Goal: Information Seeking & Learning: Learn about a topic

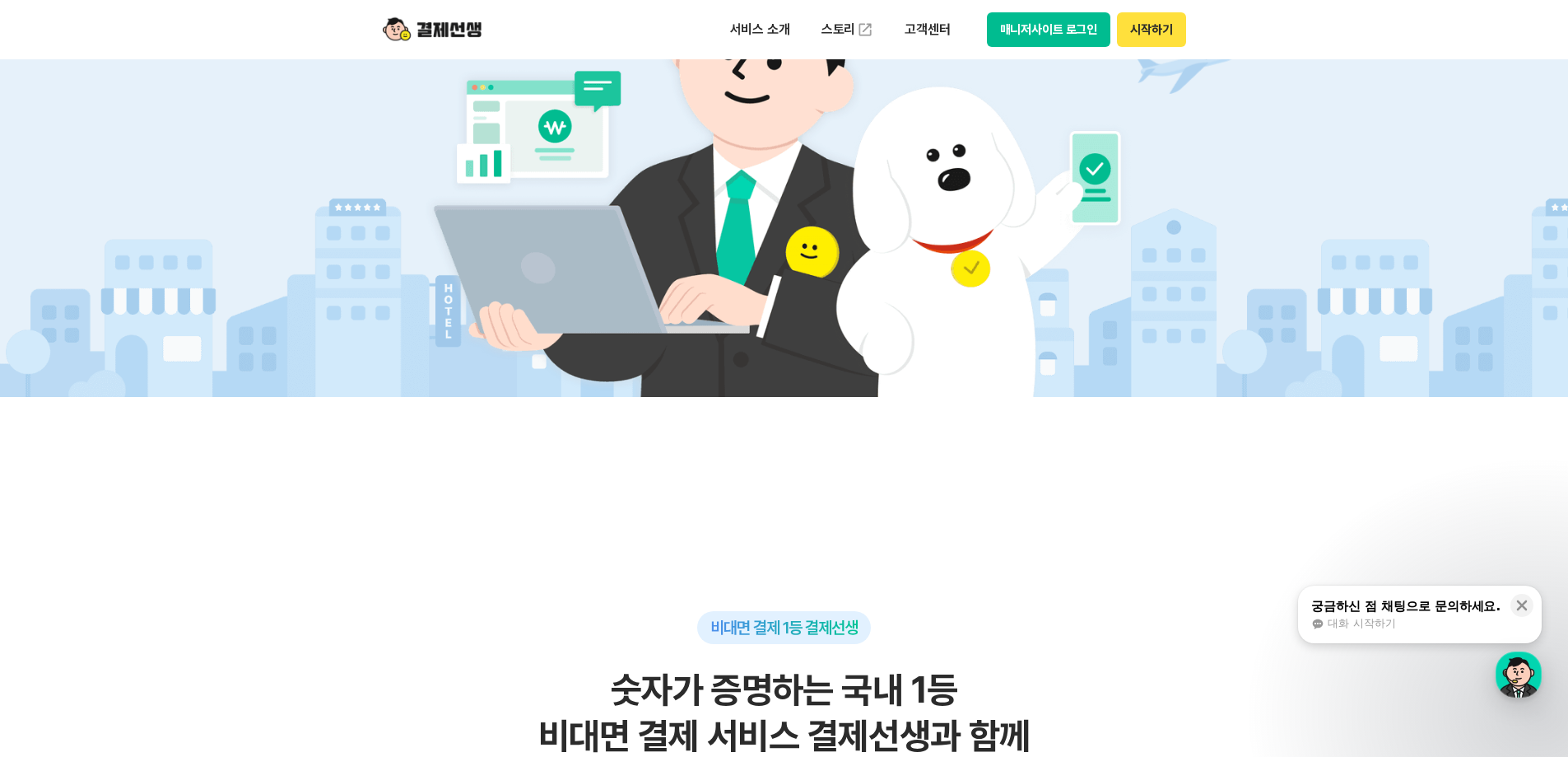
scroll to position [247, 0]
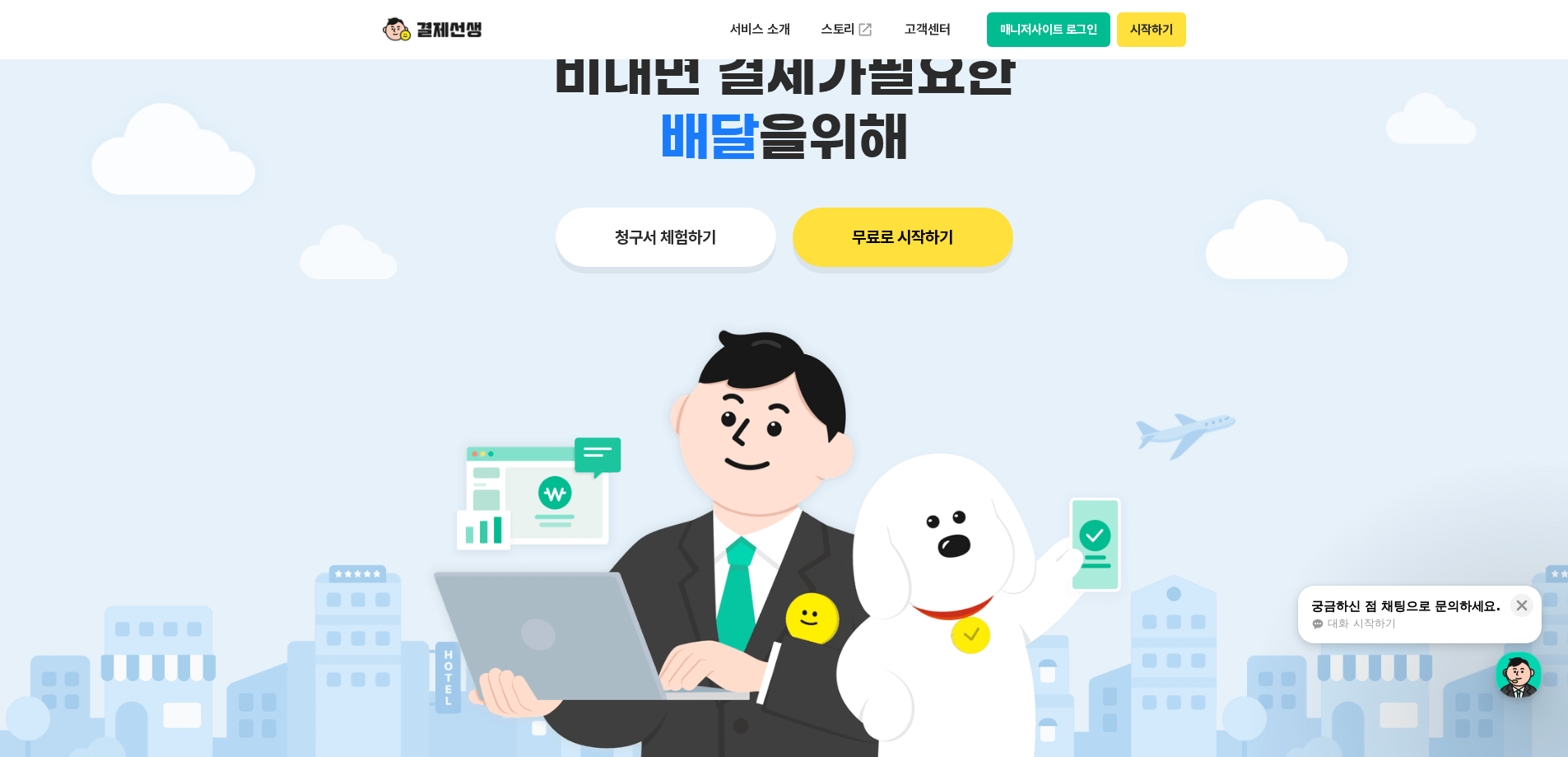
click at [817, 235] on button "무료로 시작하기" at bounding box center [903, 237] width 221 height 59
click at [666, 254] on button "청구서 체험하기" at bounding box center [666, 237] width 221 height 59
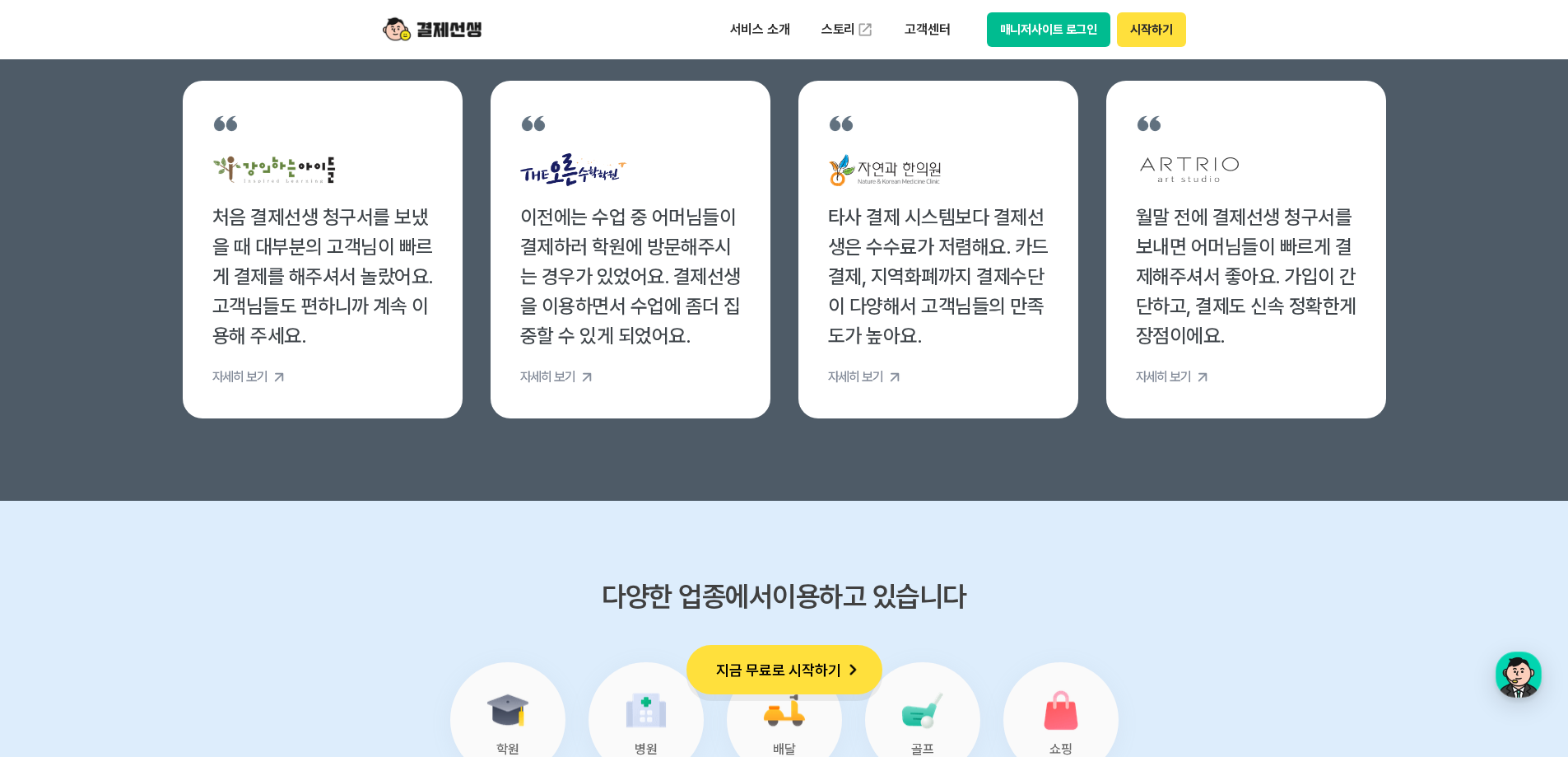
scroll to position [6423, 0]
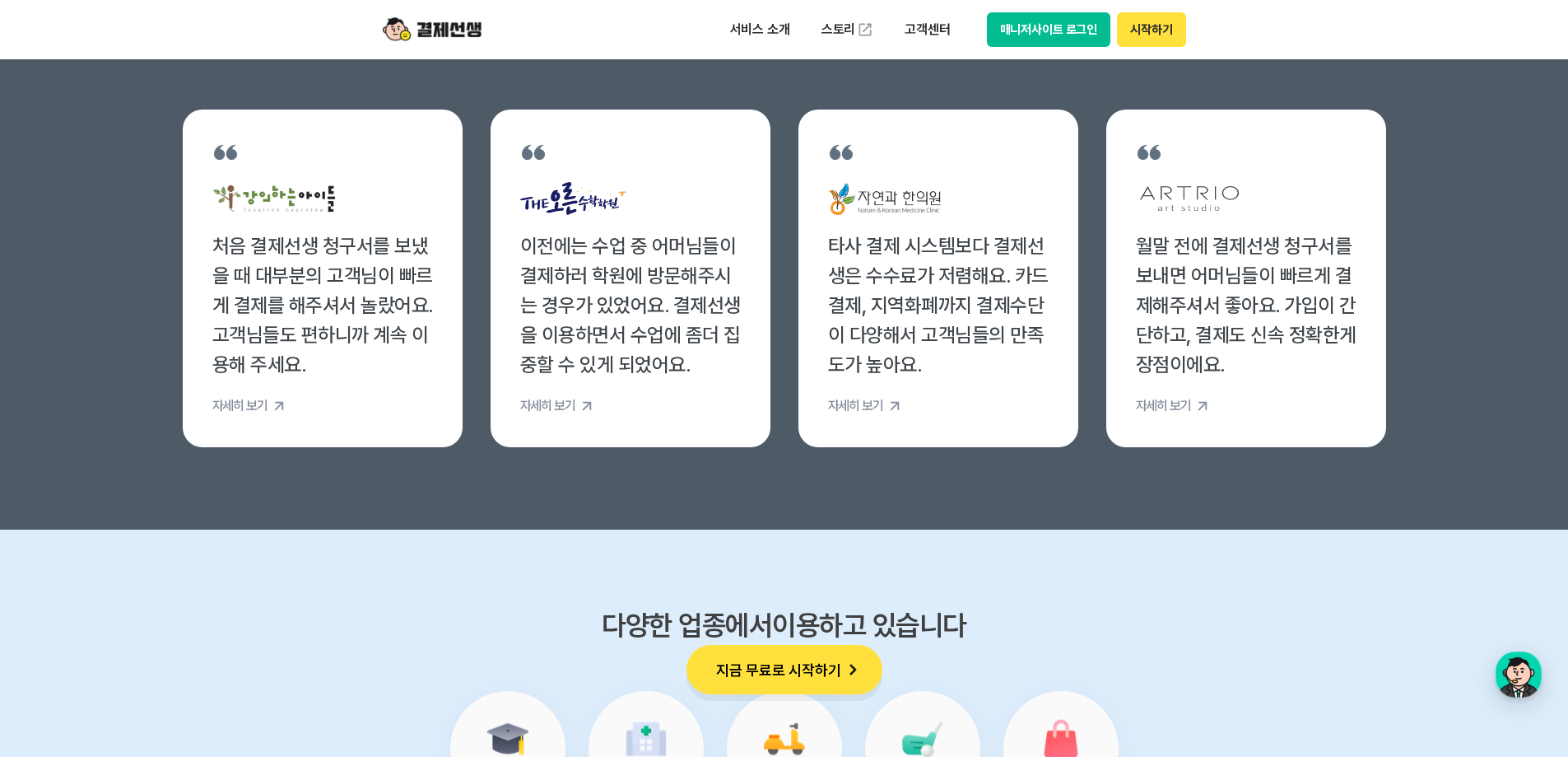
click at [898, 314] on div "타사 결제 시스템보다 결제선생은 수수료가 저렴해요. 카드결제, 지역화폐까지 결제수단이 다양해서 고객님들의 만족도가 높아요." at bounding box center [939, 306] width 221 height 148
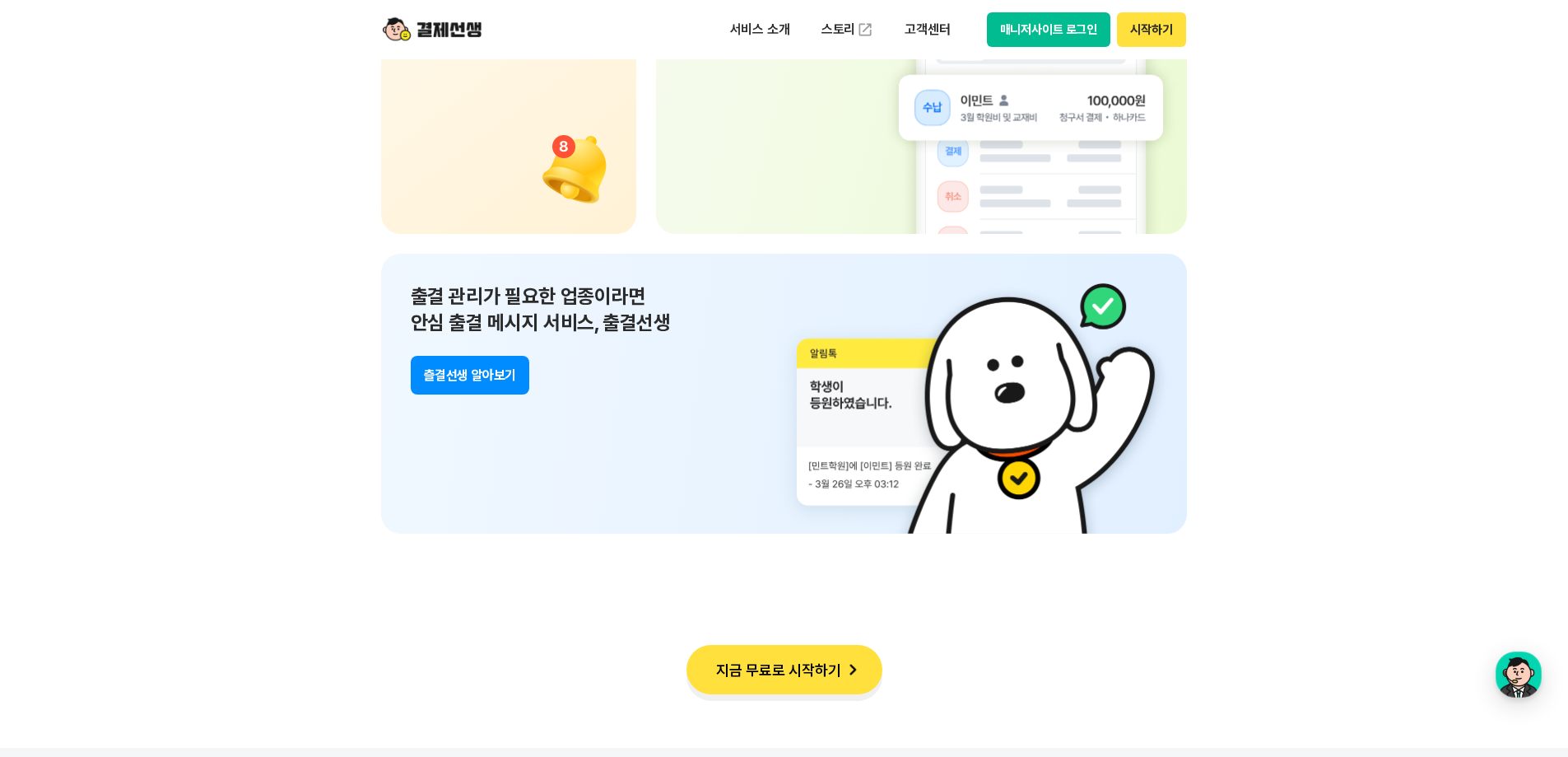
scroll to position [11857, 0]
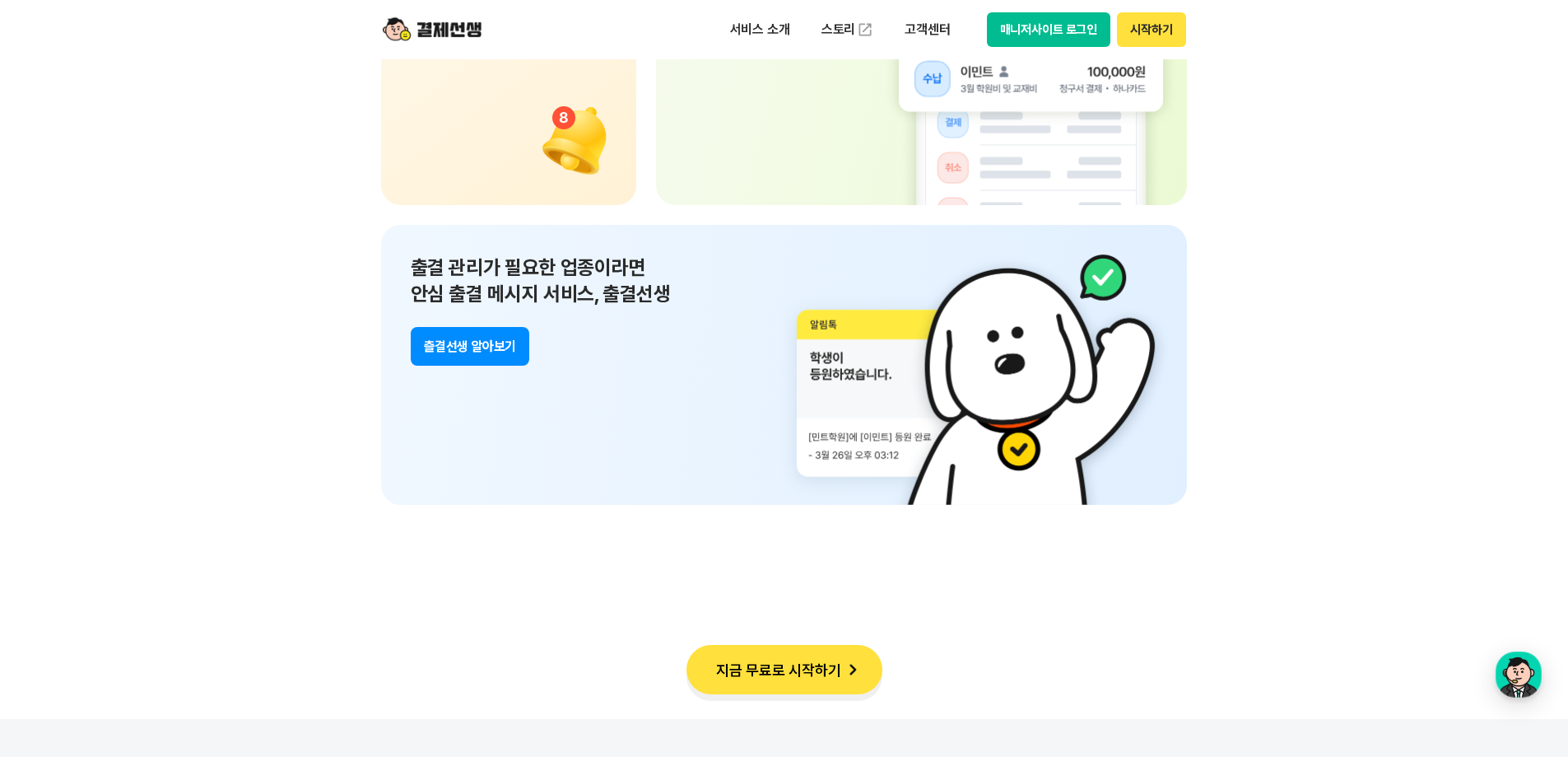
drag, startPoint x: 491, startPoint y: 341, endPoint x: 500, endPoint y: 383, distance: 43.0
click at [500, 383] on div "출결 관리가 필요한 업종이라면 안심 출결 메시지 서비스, 출결선생 츨결선생 알아보기" at bounding box center [785, 364] width 807 height 280
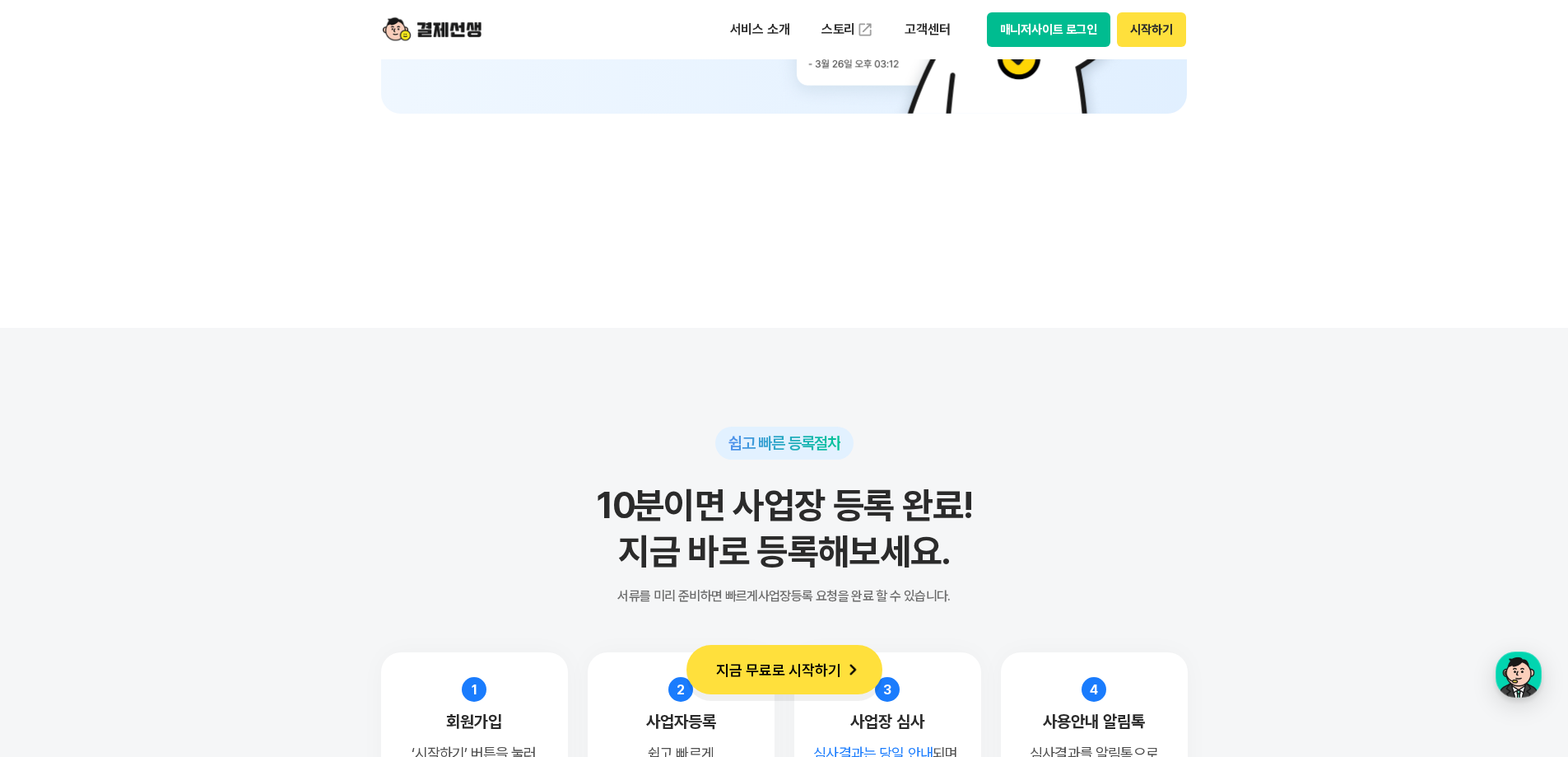
scroll to position [11939, 0]
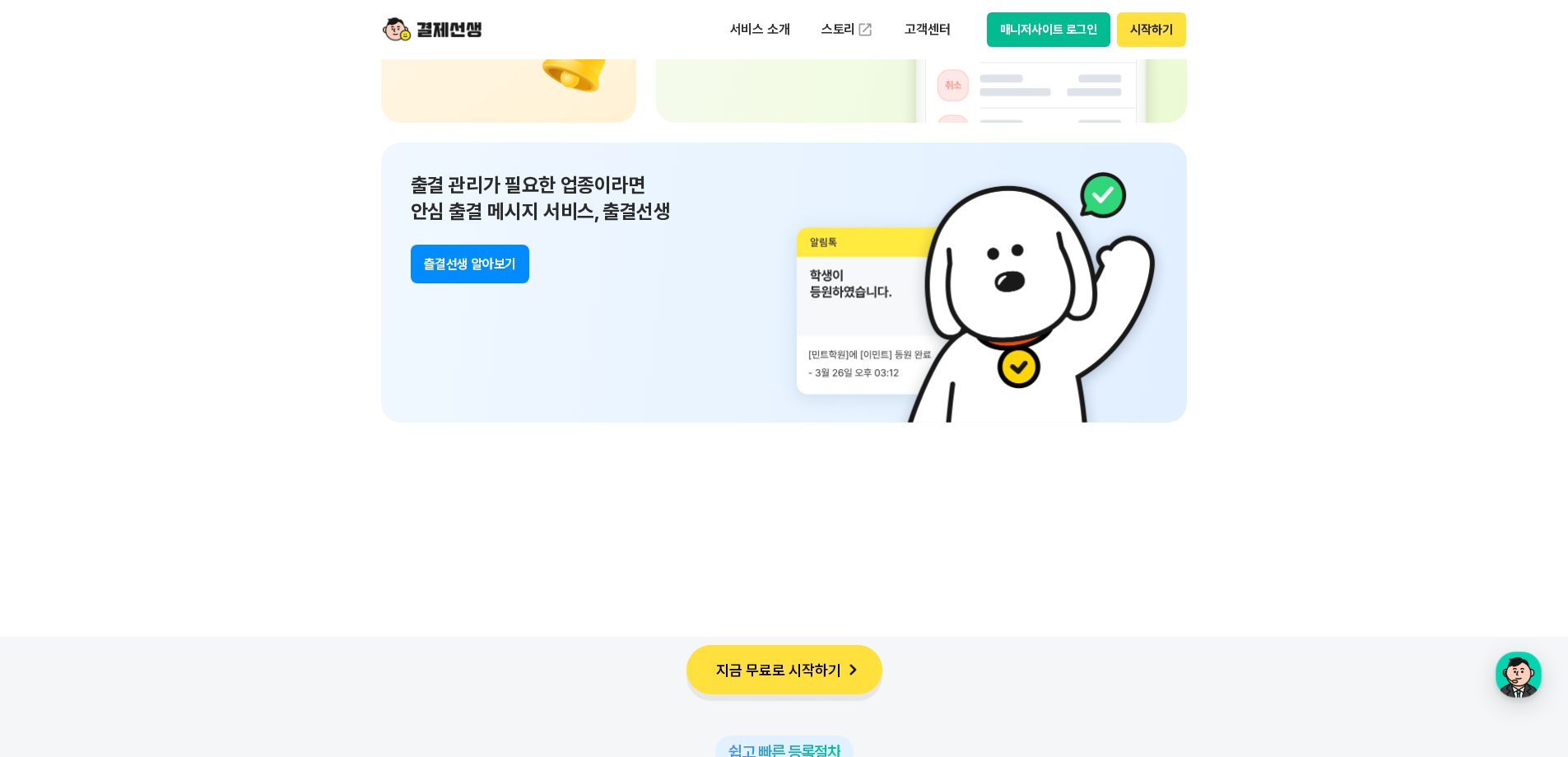
click at [469, 273] on button "츨결선생 알아보기" at bounding box center [470, 264] width 118 height 39
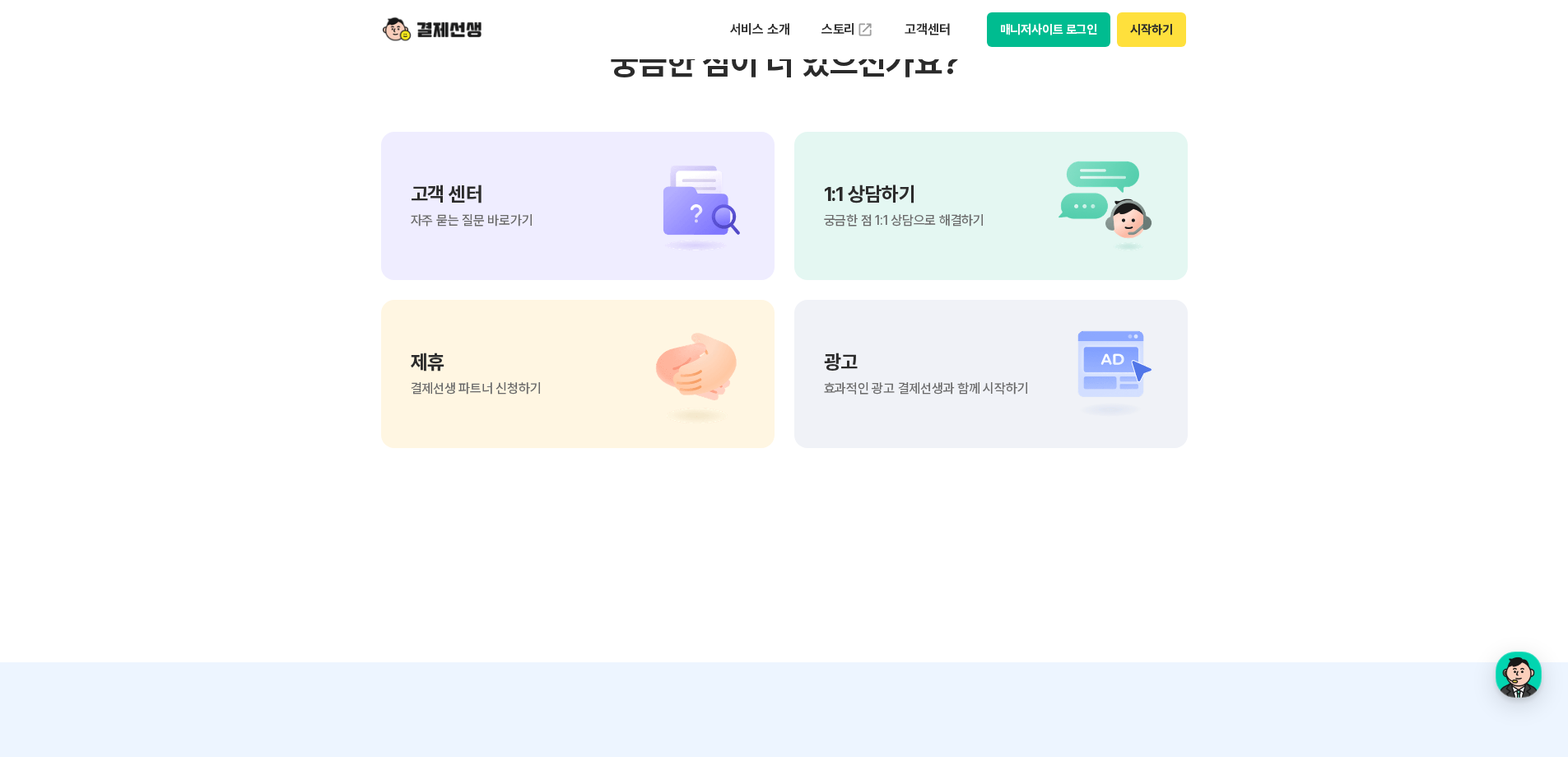
scroll to position [14080, 0]
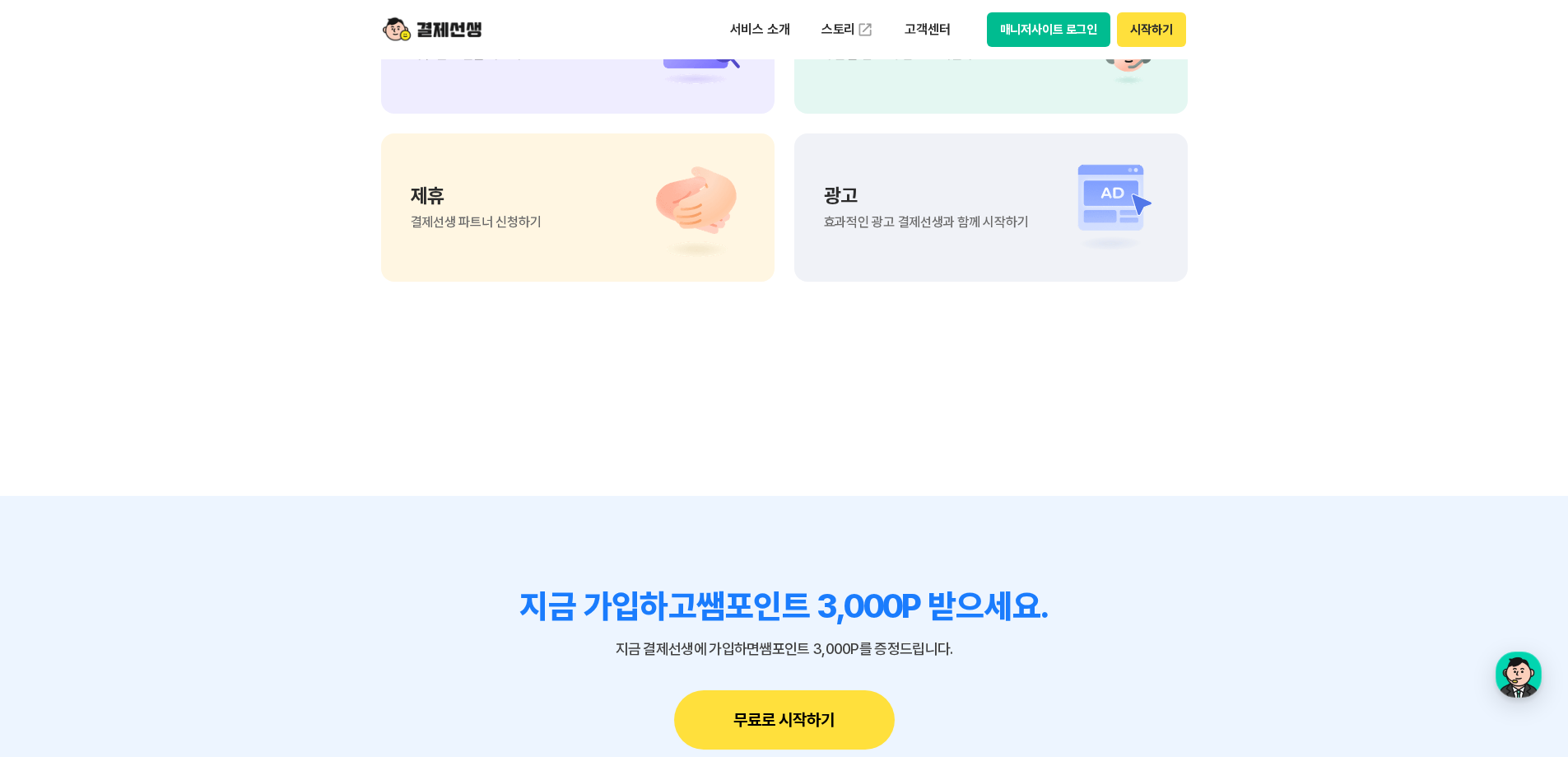
click at [863, 233] on div "광고 효과적인 광고 결제선생과 함께 시작하기" at bounding box center [991, 208] width 394 height 148
click at [583, 226] on div "제휴 결제선생 파트너 신청하기" at bounding box center [578, 208] width 394 height 148
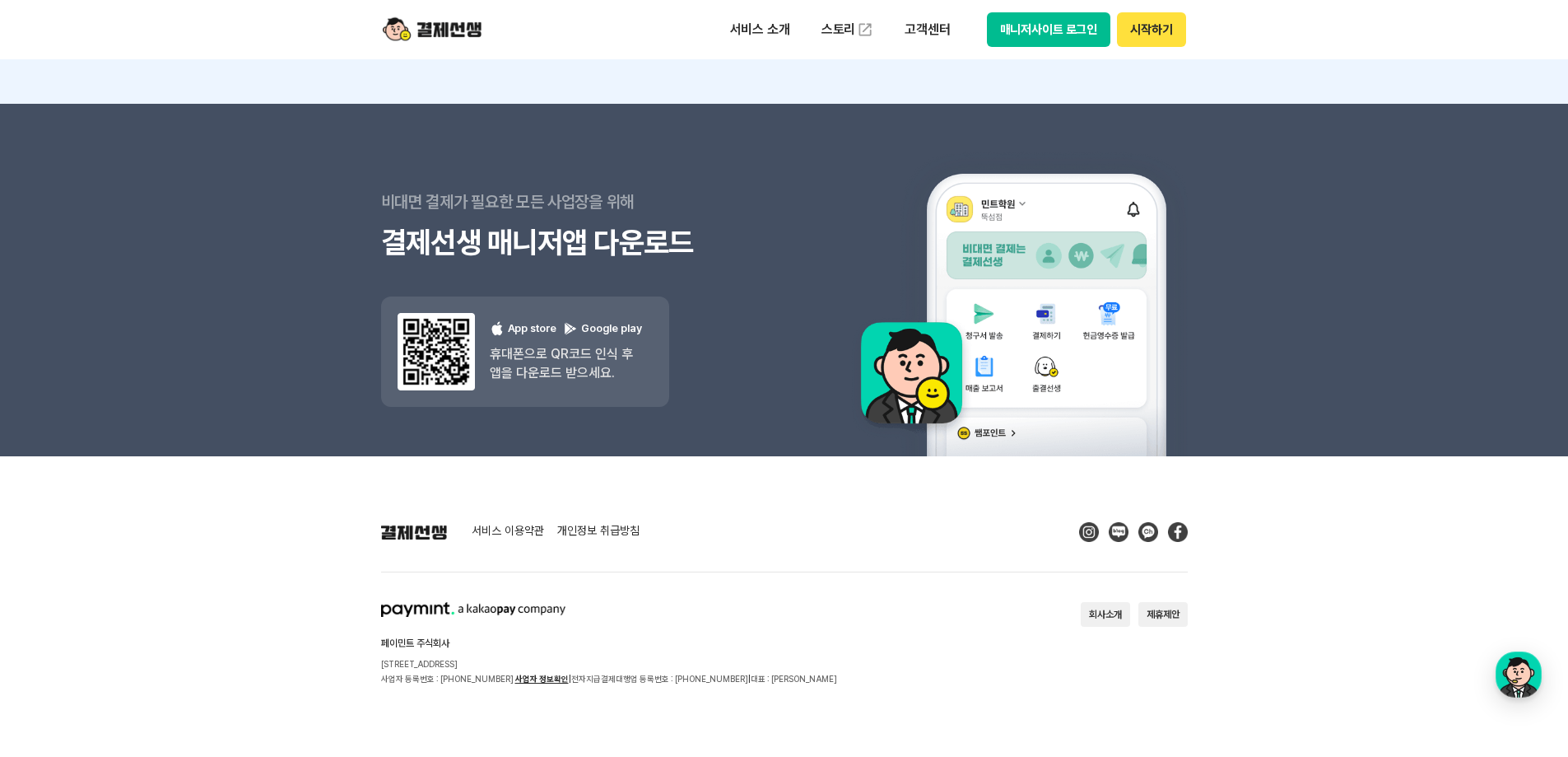
scroll to position [14827, 0]
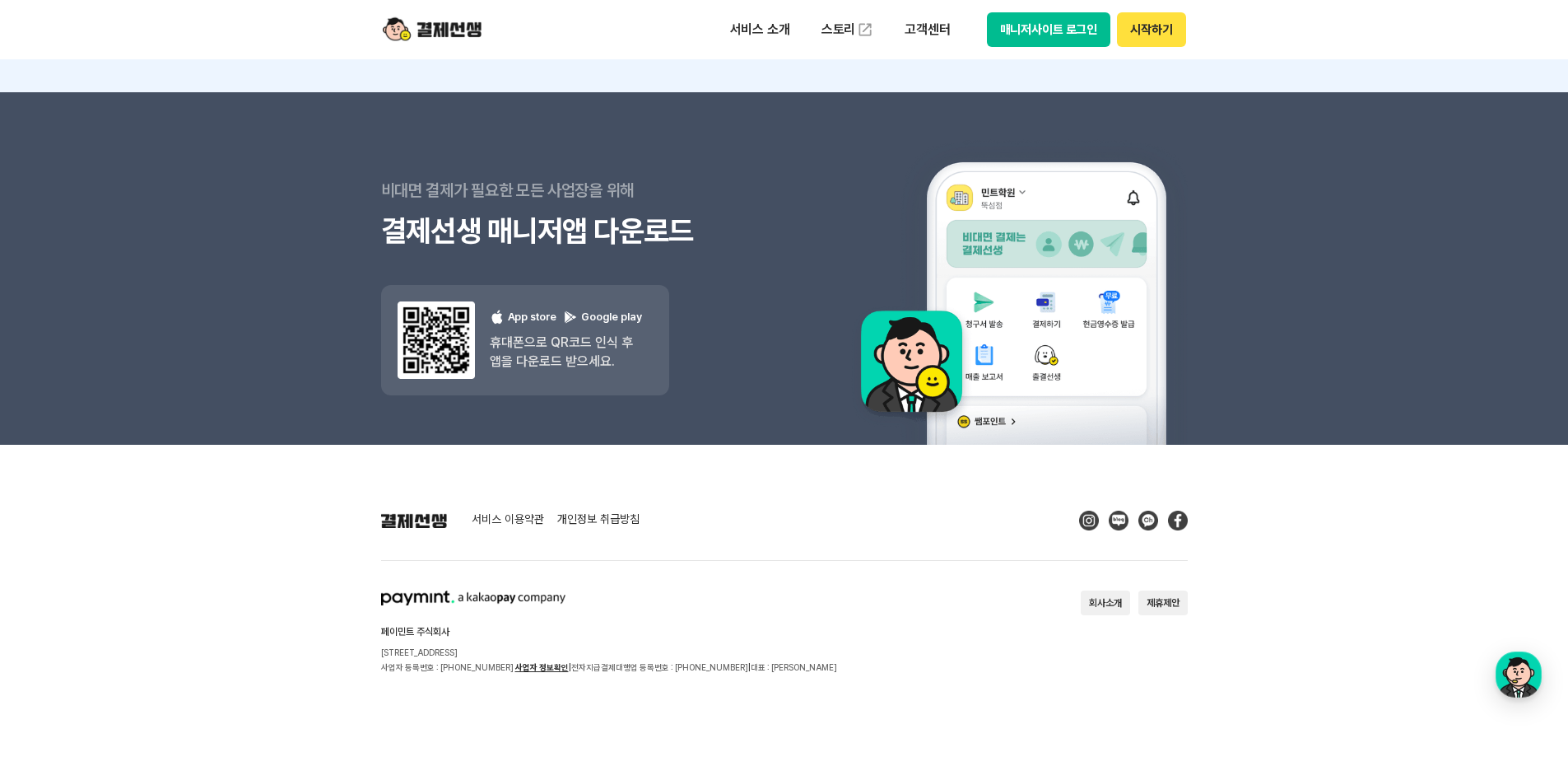
click at [1155, 517] on img at bounding box center [1148, 520] width 19 height 19
click at [430, 42] on img at bounding box center [432, 29] width 99 height 31
